Goal: Task Accomplishment & Management: Manage account settings

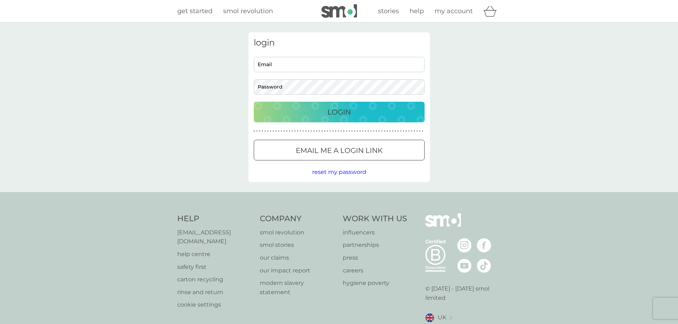
click at [397, 64] on input "Email" at bounding box center [339, 64] width 171 height 15
click at [316, 54] on div "login Email Password Login ● ● ● ● ● ● ● ● ● ● ● ● ● ● ● ● ● ● ● ● ● ● ● ● ● ● …" at bounding box center [339, 107] width 182 height 150
click at [339, 155] on p "Email me a login link" at bounding box center [339, 150] width 87 height 11
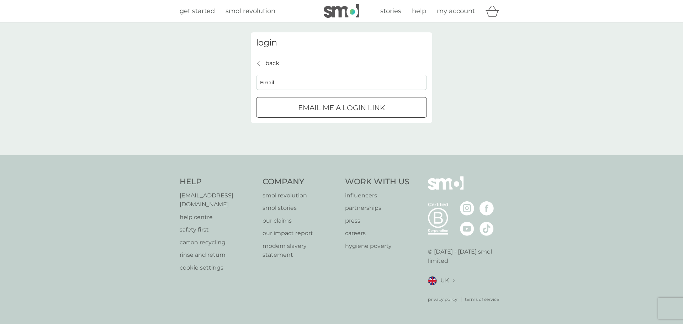
click at [353, 90] on input "Email" at bounding box center [341, 82] width 171 height 15
click at [324, 84] on input "Email" at bounding box center [341, 82] width 171 height 15
type input "s.migle@ymail.c"
click button "Email me a login link" at bounding box center [341, 107] width 171 height 21
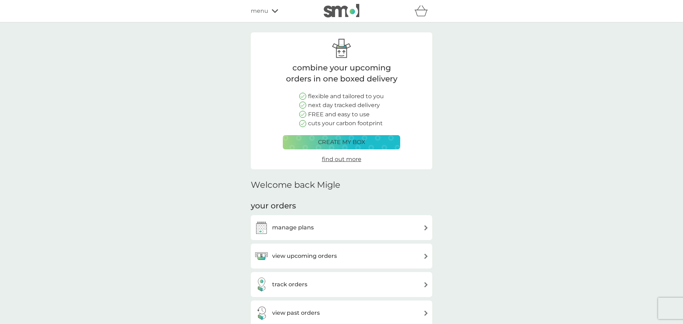
click at [299, 209] on div "your orders manage plans view upcoming orders track orders view past orders" at bounding box center [342, 263] width 182 height 125
click at [304, 259] on h3 "view upcoming orders" at bounding box center [302, 256] width 65 height 9
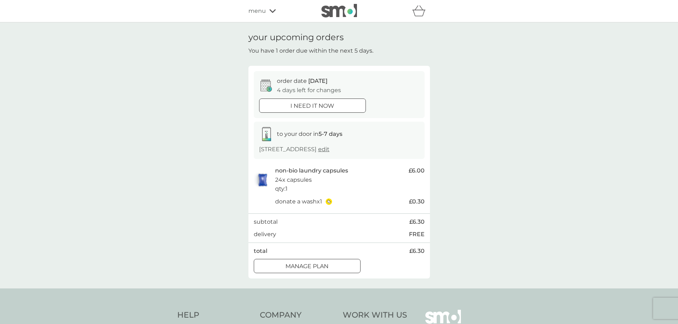
click at [266, 14] on div "menu" at bounding box center [278, 10] width 61 height 9
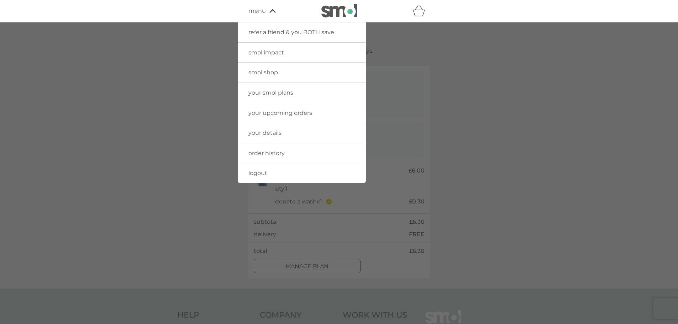
click at [609, 189] on div at bounding box center [339, 184] width 678 height 324
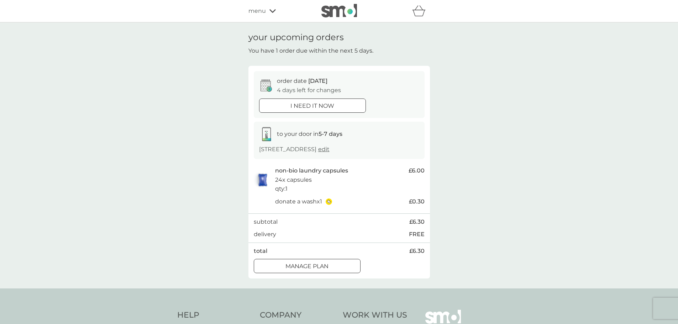
click at [461, 152] on div "your upcoming orders You have 1 order due within the next 5 days. order date 14…" at bounding box center [339, 155] width 678 height 266
click at [260, 9] on span "menu" at bounding box center [256, 10] width 17 height 9
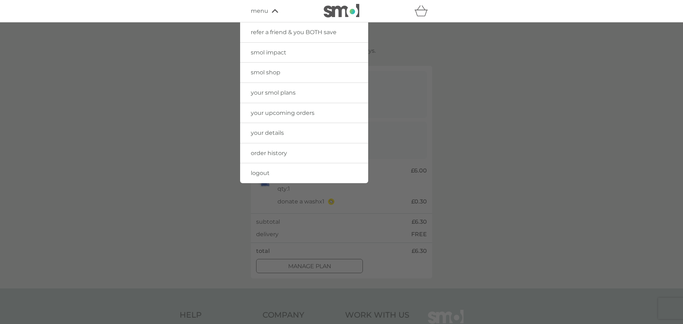
click at [281, 115] on span "your upcoming orders" at bounding box center [283, 113] width 64 height 7
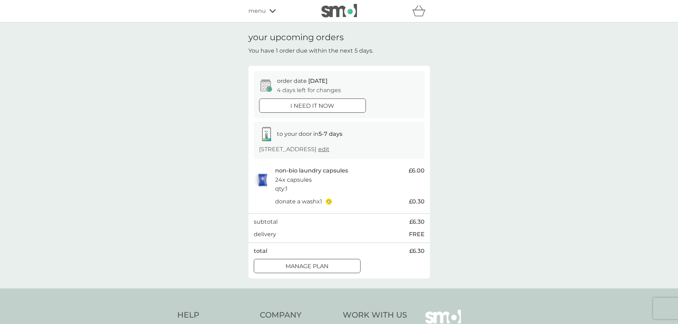
click at [256, 10] on span "menu" at bounding box center [256, 10] width 17 height 9
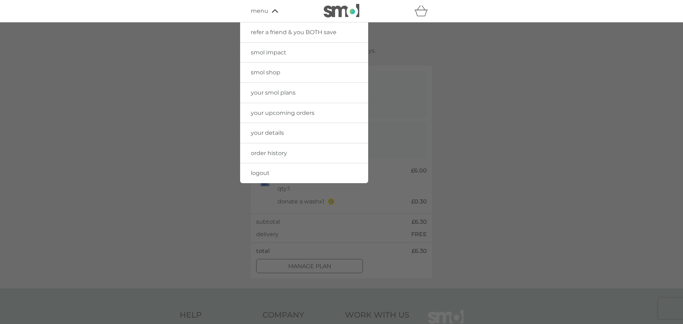
click at [284, 95] on span "your smol plans" at bounding box center [273, 92] width 45 height 7
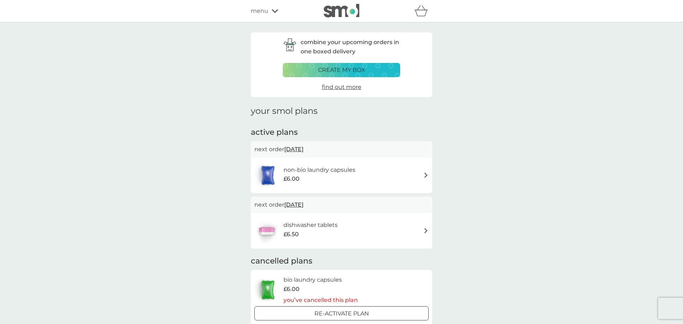
click at [522, 171] on div "combine your upcoming orders in one boxed delivery create my box find out more …" at bounding box center [341, 297] width 683 height 551
click at [403, 212] on div "next order 27 Oct 2025" at bounding box center [342, 205] width 182 height 16
click at [423, 231] on img at bounding box center [423, 230] width 5 height 5
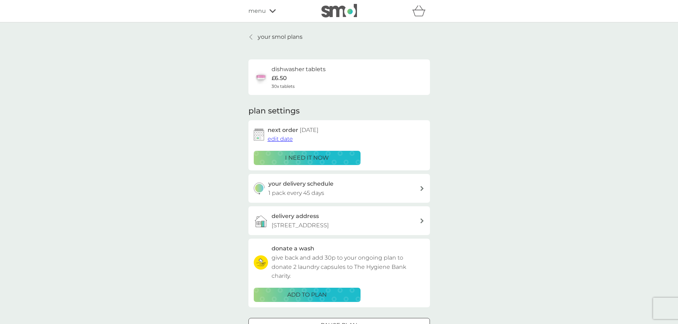
click at [287, 140] on span "edit date" at bounding box center [280, 139] width 25 height 7
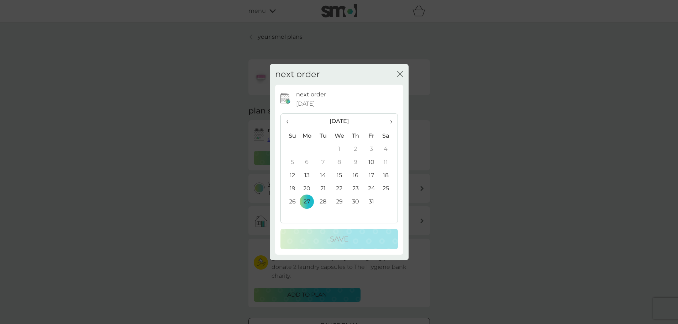
click at [337, 202] on td "29" at bounding box center [339, 201] width 16 height 13
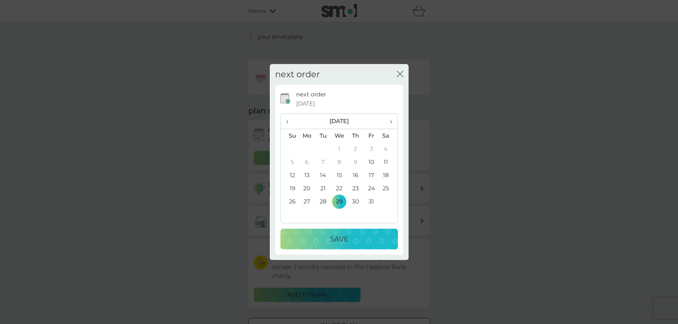
click at [335, 246] on button "Save" at bounding box center [338, 239] width 117 height 21
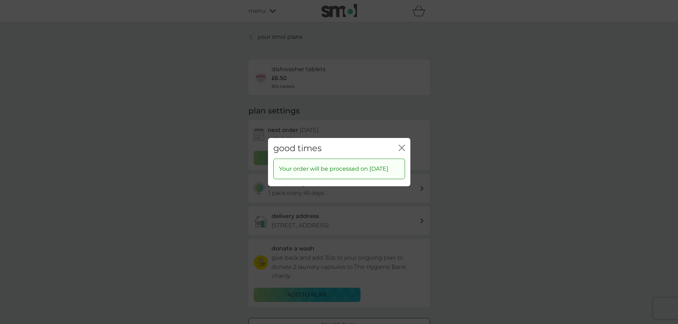
click at [403, 145] on icon "close" at bounding box center [402, 148] width 6 height 6
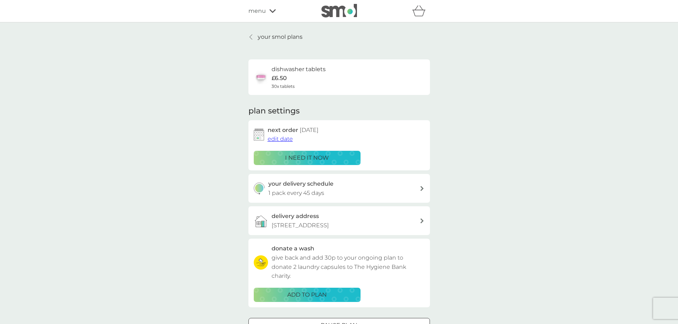
click at [473, 96] on div "your smol plans dishwasher tablets £6.50 30x tablets plan settings next order 2…" at bounding box center [339, 192] width 678 height 340
click at [284, 141] on span "edit date" at bounding box center [280, 139] width 25 height 7
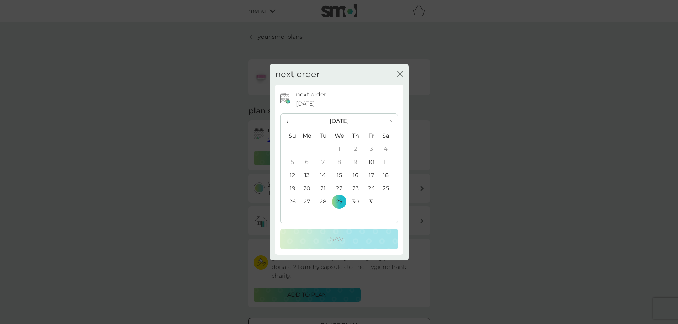
click at [340, 188] on td "22" at bounding box center [339, 188] width 16 height 13
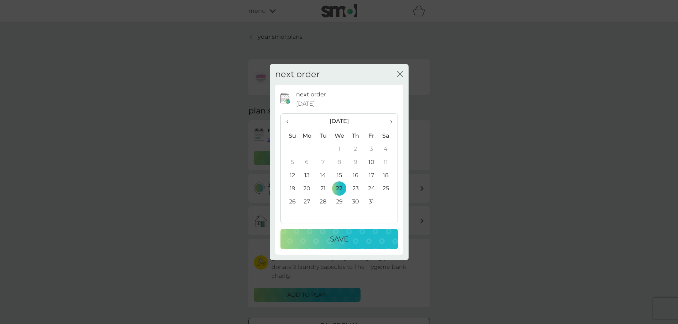
click at [322, 242] on div "Save" at bounding box center [339, 239] width 103 height 11
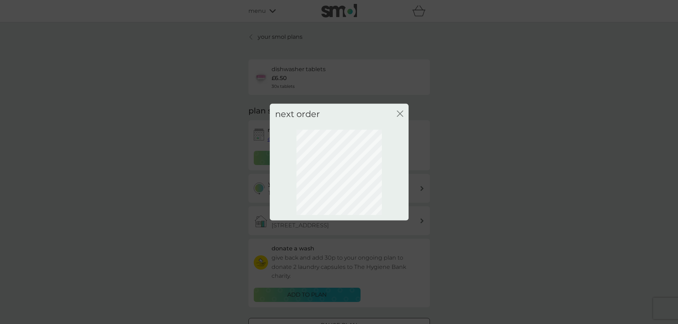
click at [505, 72] on div "next order close" at bounding box center [339, 162] width 678 height 324
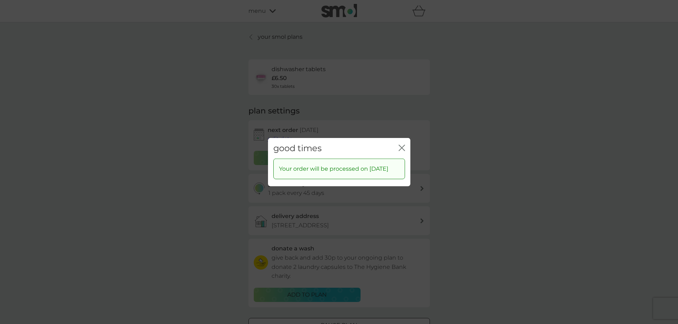
click at [406, 142] on div "good times close" at bounding box center [339, 148] width 142 height 21
click at [399, 145] on icon "close" at bounding box center [402, 148] width 6 height 6
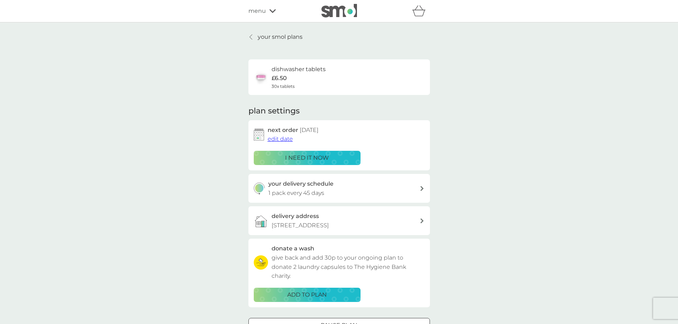
click at [525, 41] on div "your smol plans dishwasher tablets £6.50 30x tablets plan settings next order 2…" at bounding box center [339, 192] width 678 height 340
